Goal: Find specific page/section

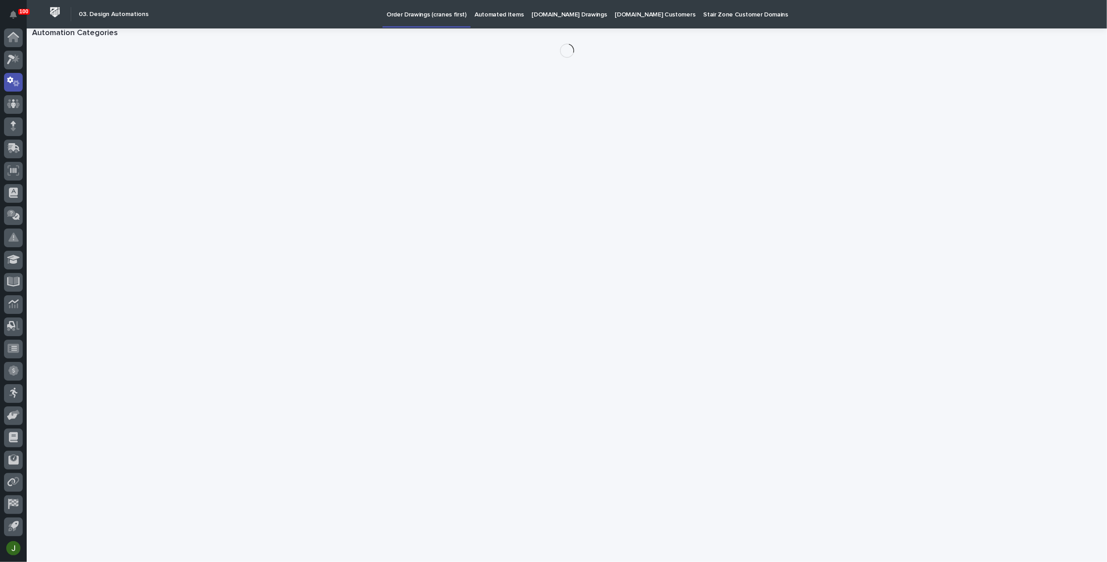
scroll to position [23, 0]
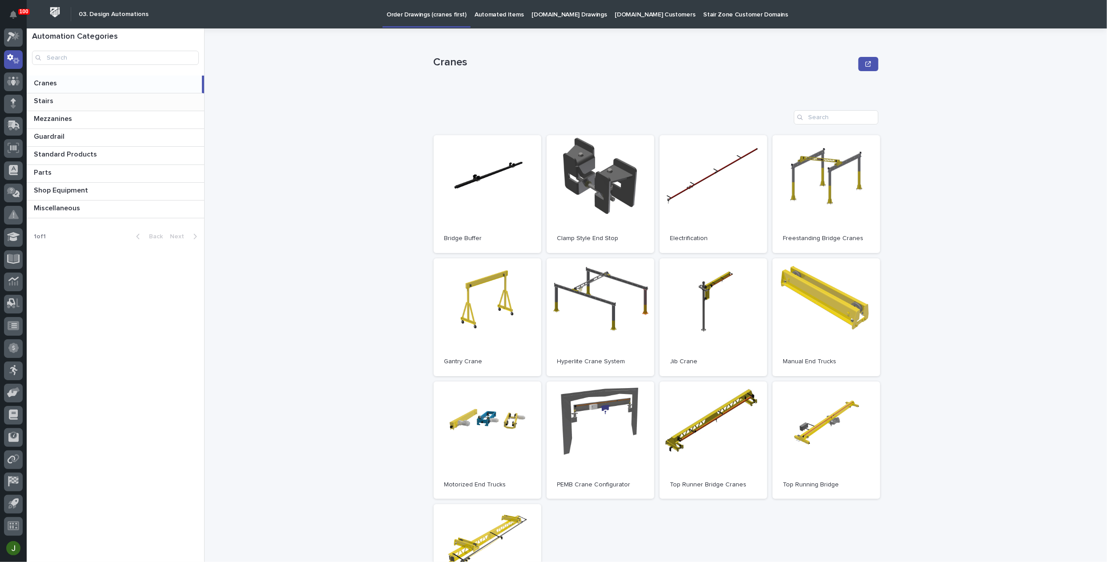
click at [43, 102] on p "Stairs" at bounding box center [44, 100] width 21 height 10
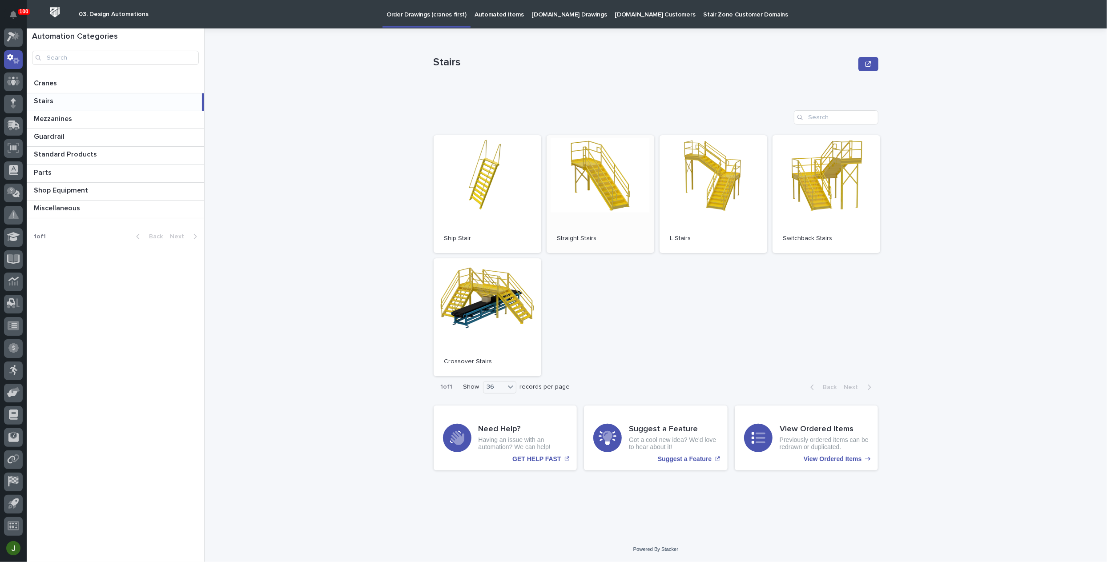
click at [611, 182] on link "Open" at bounding box center [601, 194] width 108 height 118
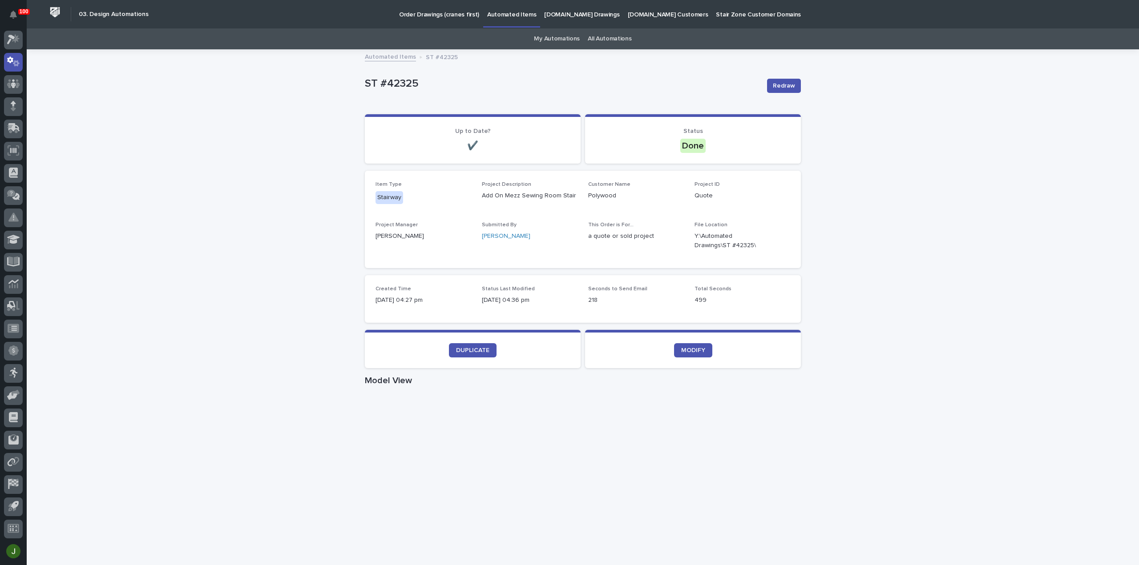
scroll to position [20, 0]
